Goal: Task Accomplishment & Management: Manage account settings

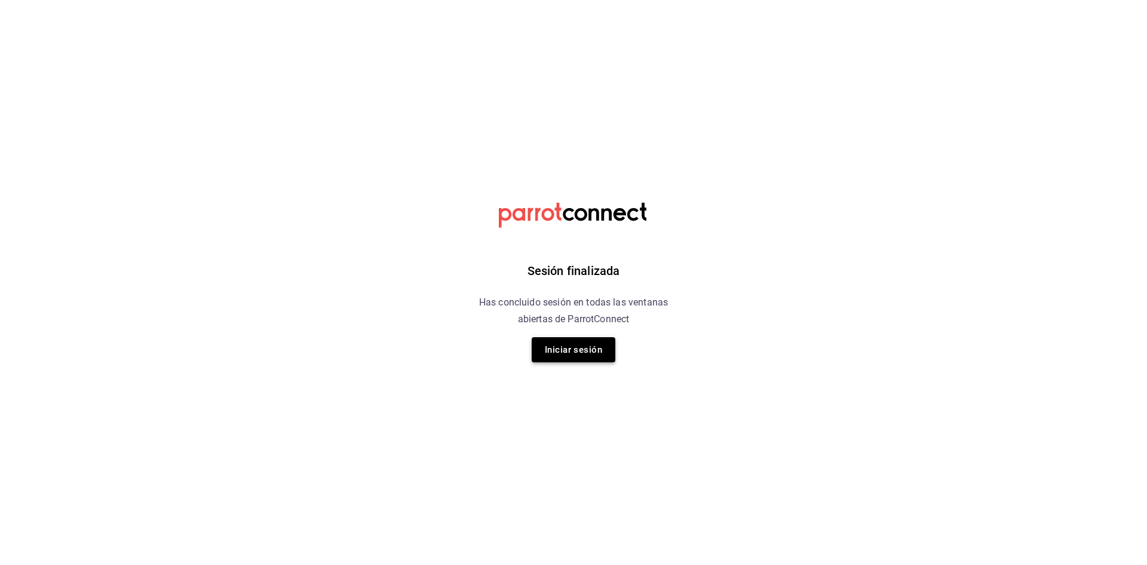
click at [565, 360] on button "Iniciar sesión" at bounding box center [574, 349] width 84 height 25
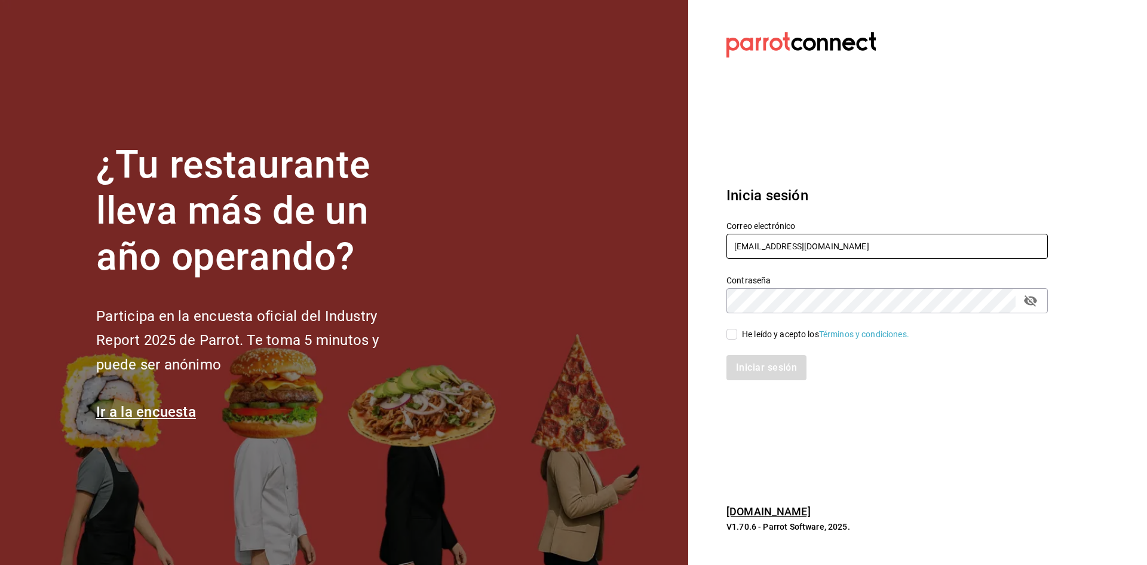
click at [754, 238] on input "[EMAIL_ADDRESS][DOMAIN_NAME]" at bounding box center [887, 246] width 321 height 25
type input "[EMAIL_ADDRESS][DOMAIN_NAME]"
click at [739, 337] on span "He leído y acepto los Términos y condiciones." at bounding box center [823, 334] width 172 height 13
click at [737, 337] on input "He leído y acepto los Términos y condiciones." at bounding box center [732, 334] width 11 height 11
checkbox input "true"
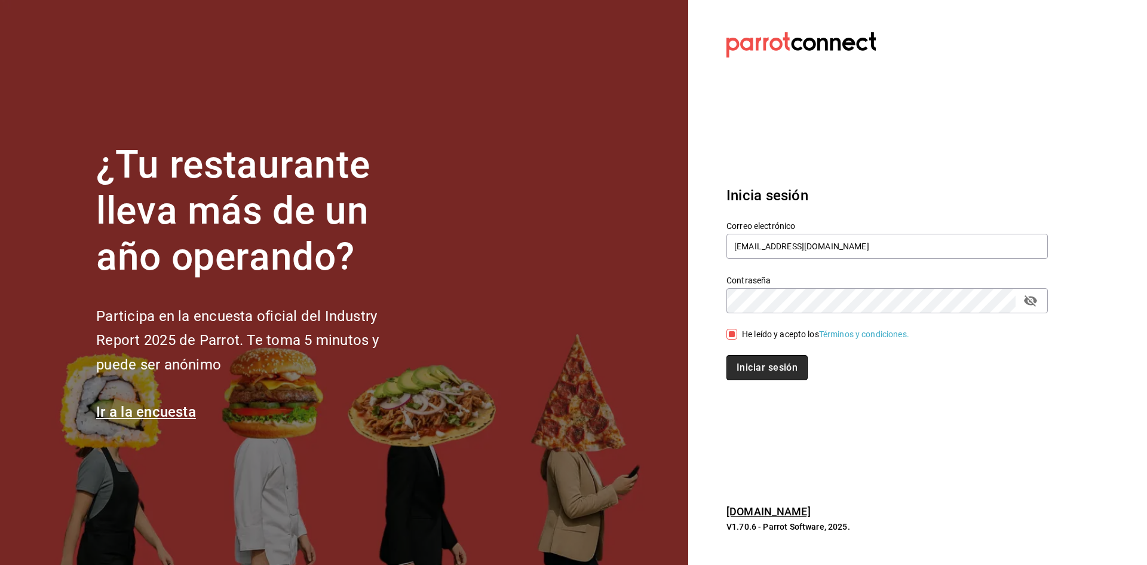
click at [745, 365] on button "Iniciar sesión" at bounding box center [767, 367] width 81 height 25
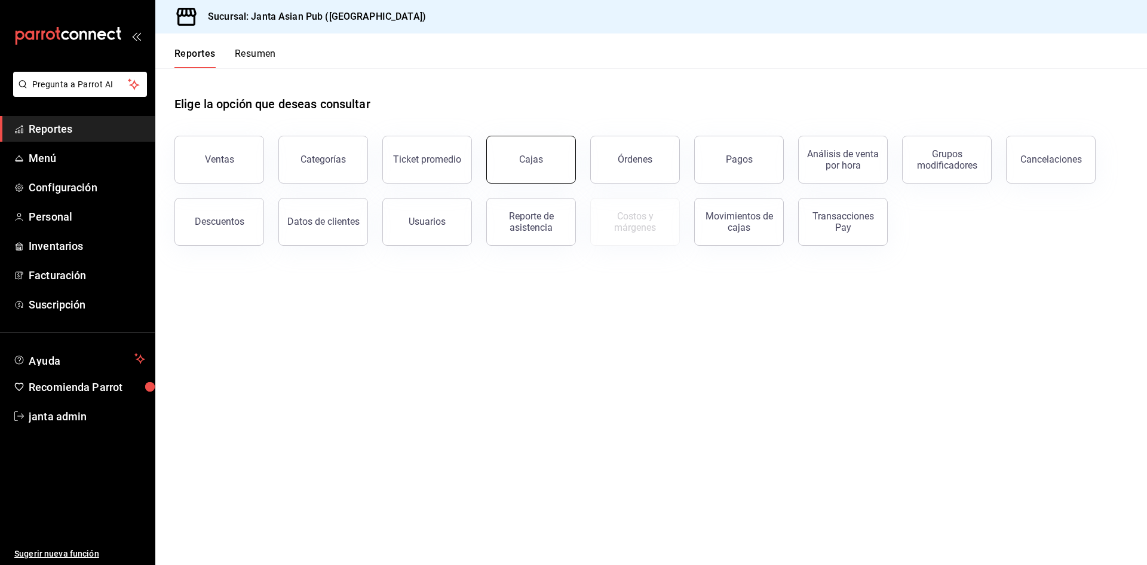
click at [531, 149] on link "Cajas" at bounding box center [531, 160] width 90 height 48
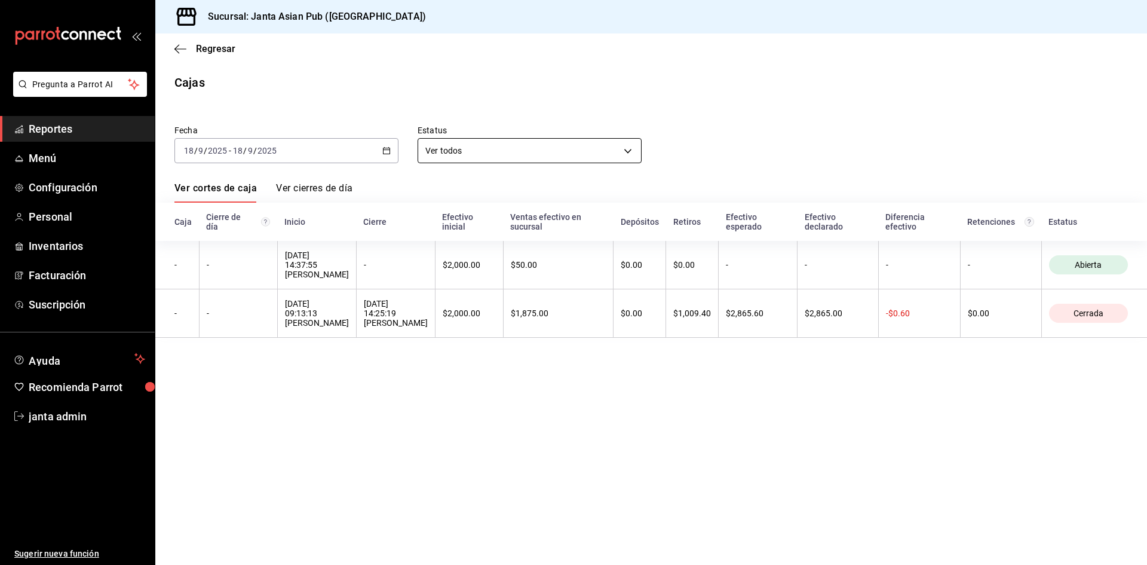
click at [506, 153] on body "Pregunta a Parrot AI Reportes Menú Configuración Personal Inventarios Facturaci…" at bounding box center [573, 282] width 1147 height 565
drag, startPoint x: 513, startPoint y: 433, endPoint x: 512, endPoint y: 427, distance: 6.2
click at [513, 433] on div at bounding box center [573, 282] width 1147 height 565
click at [324, 189] on link "Ver cierres de día" at bounding box center [314, 192] width 76 height 20
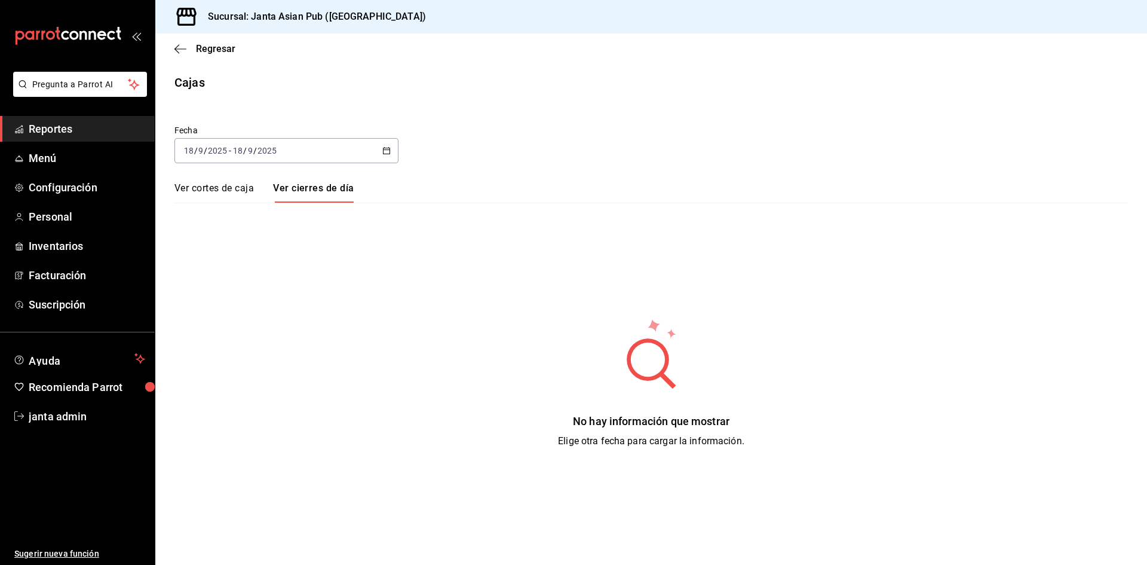
click at [247, 158] on div "[DATE] [DATE] - [DATE] [DATE]" at bounding box center [286, 150] width 224 height 25
click at [225, 220] on li "Ayer" at bounding box center [231, 213] width 112 height 27
click at [228, 190] on link "Ver cortes de caja" at bounding box center [213, 192] width 79 height 20
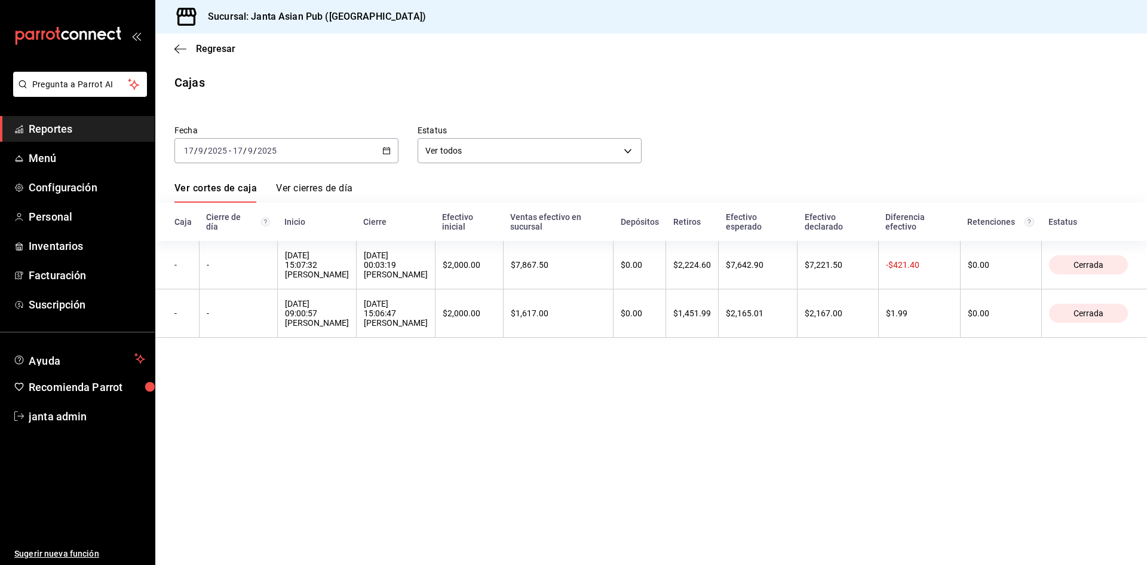
click at [324, 186] on link "Ver cierres de día" at bounding box center [314, 192] width 76 height 20
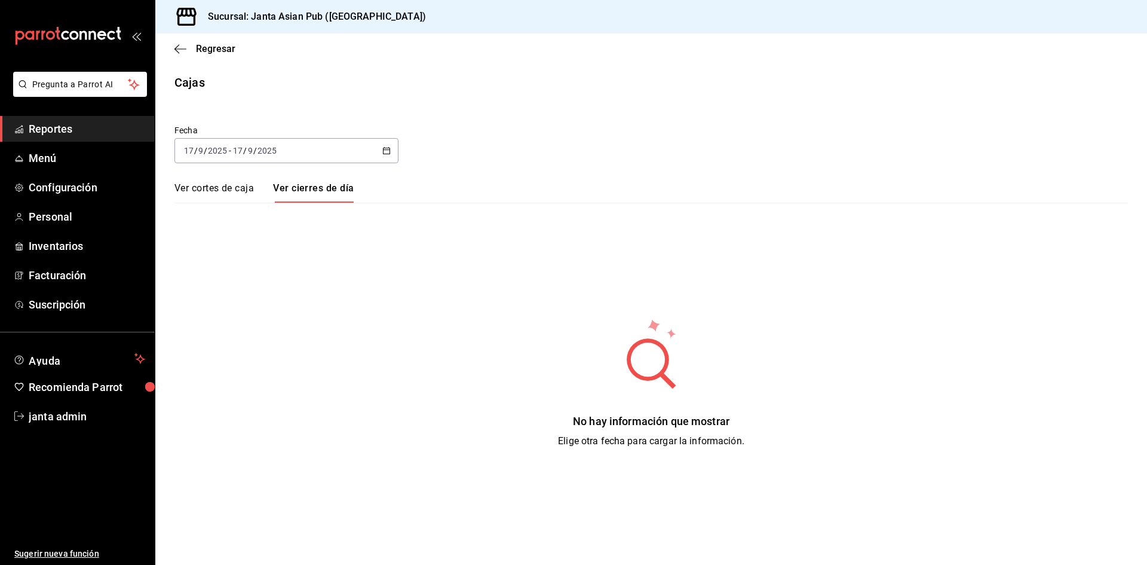
click at [211, 190] on link "Ver cortes de caja" at bounding box center [213, 192] width 79 height 20
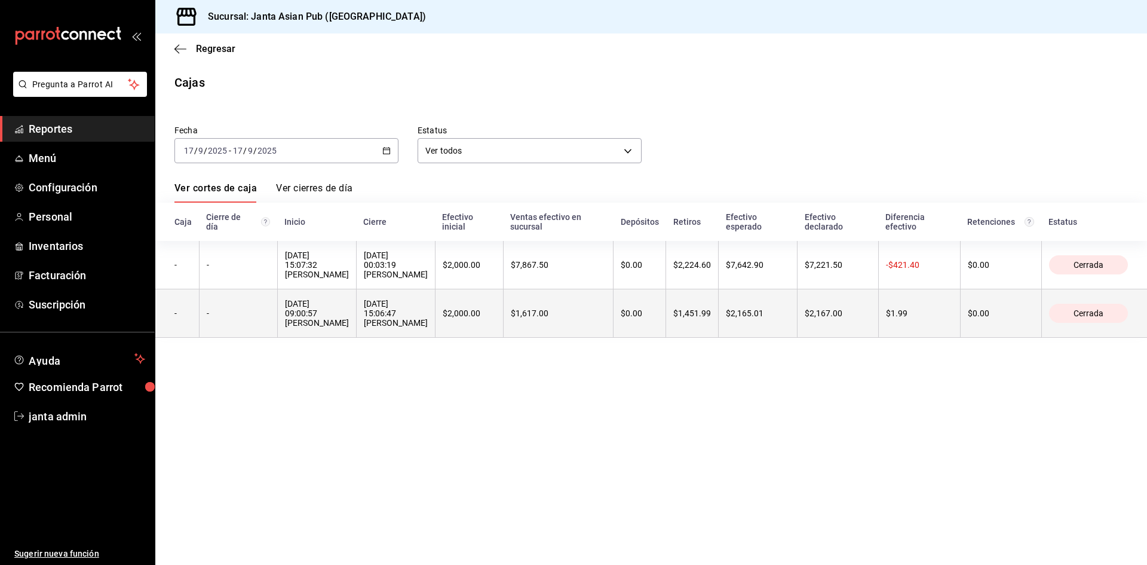
click at [397, 314] on div "[DATE] 15:06:47 [PERSON_NAME]" at bounding box center [396, 313] width 64 height 29
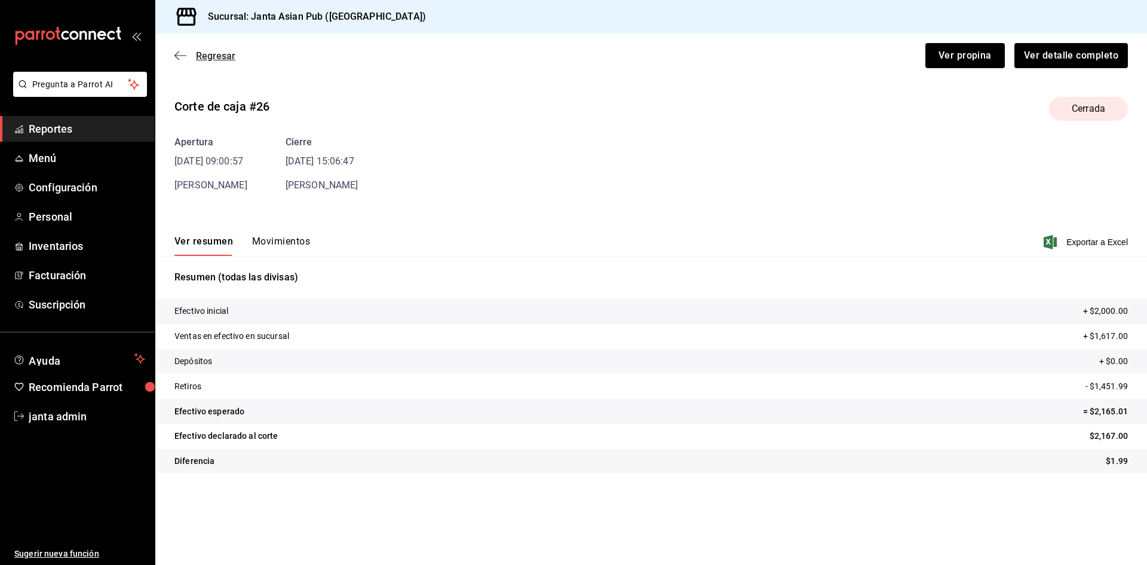
click at [179, 57] on icon "button" at bounding box center [180, 55] width 12 height 11
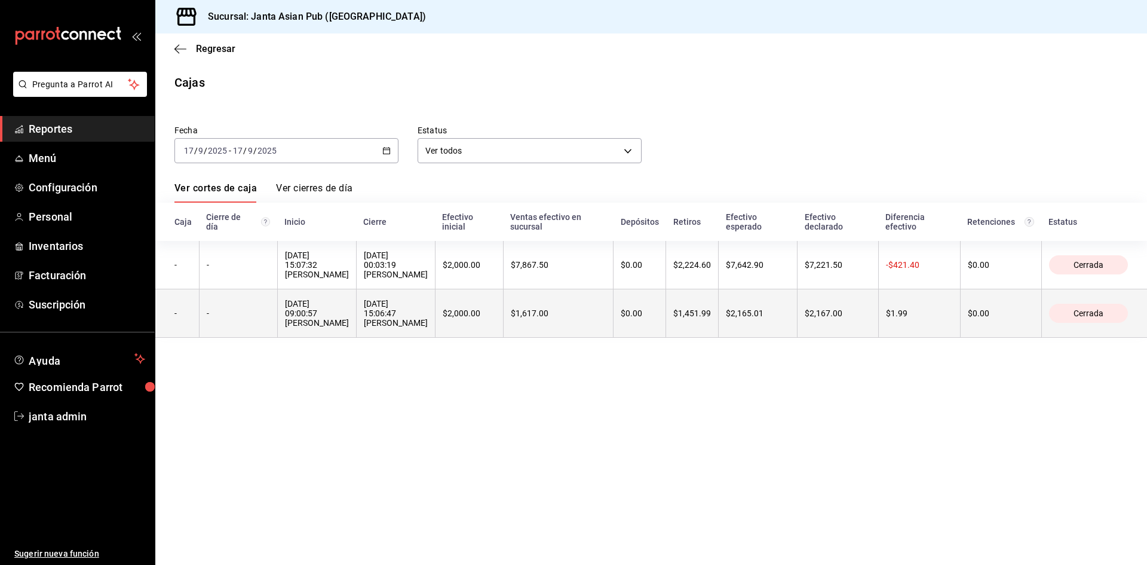
click at [298, 322] on div "[DATE] 09:00:57 [PERSON_NAME]" at bounding box center [317, 313] width 64 height 29
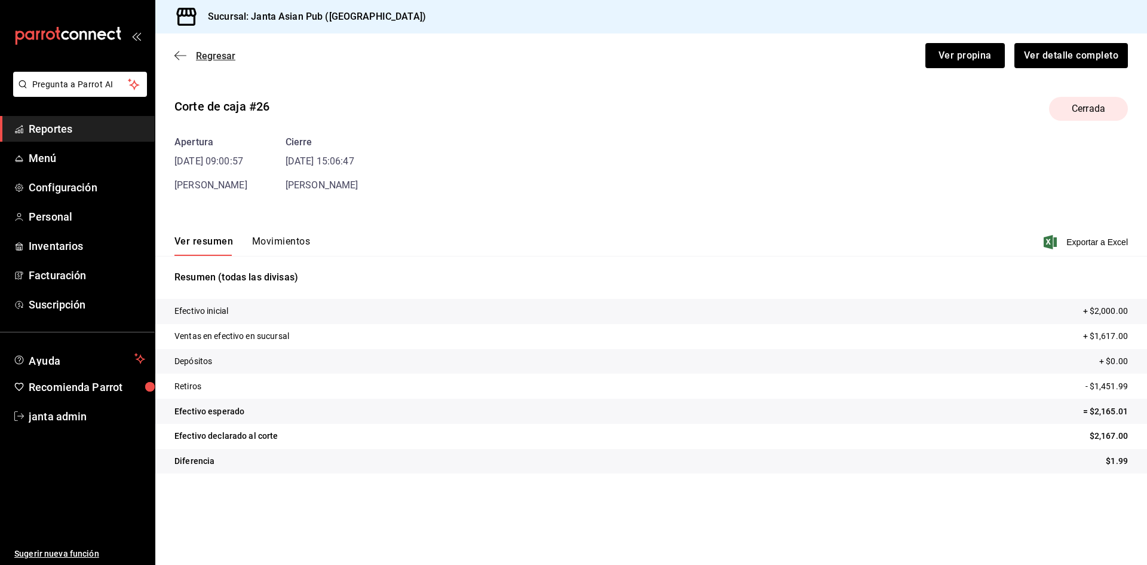
click at [180, 54] on icon "button" at bounding box center [180, 55] width 12 height 11
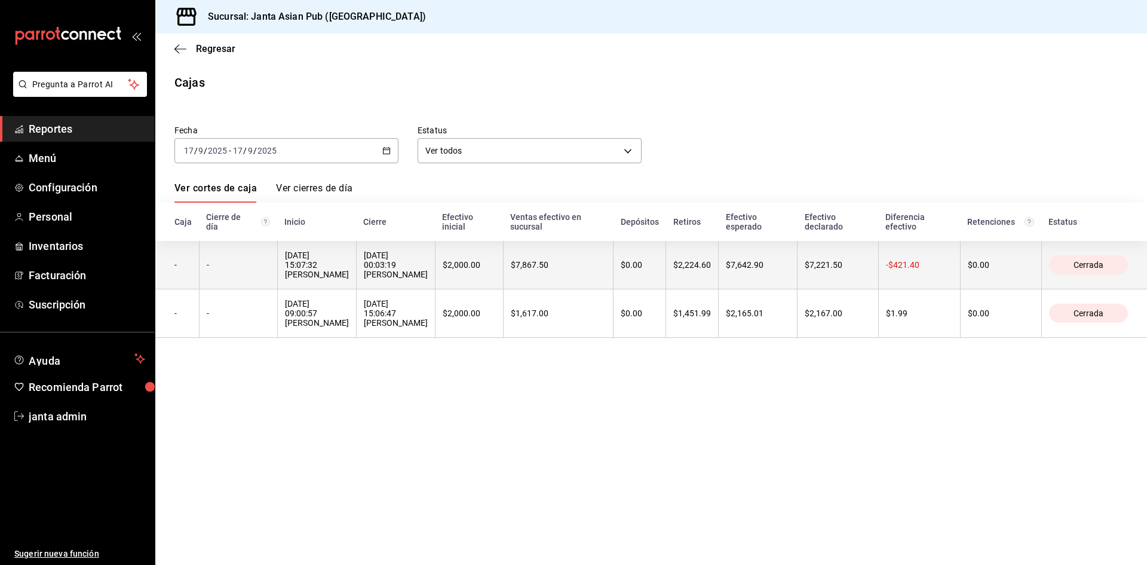
click at [319, 275] on div "[DATE] 15:07:32 [PERSON_NAME]" at bounding box center [317, 264] width 64 height 29
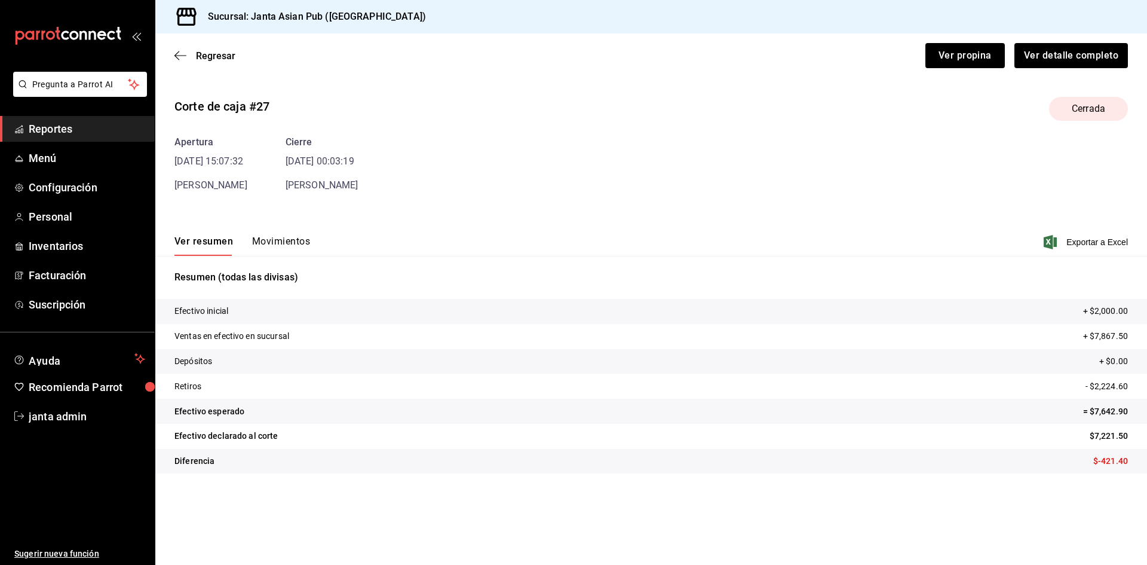
click at [860, 518] on main "Regresar Ver propina Ver detalle completo Corte de caja #27 Cerrada Apertura [D…" at bounding box center [651, 298] width 992 height 531
